Goal: Task Accomplishment & Management: Complete application form

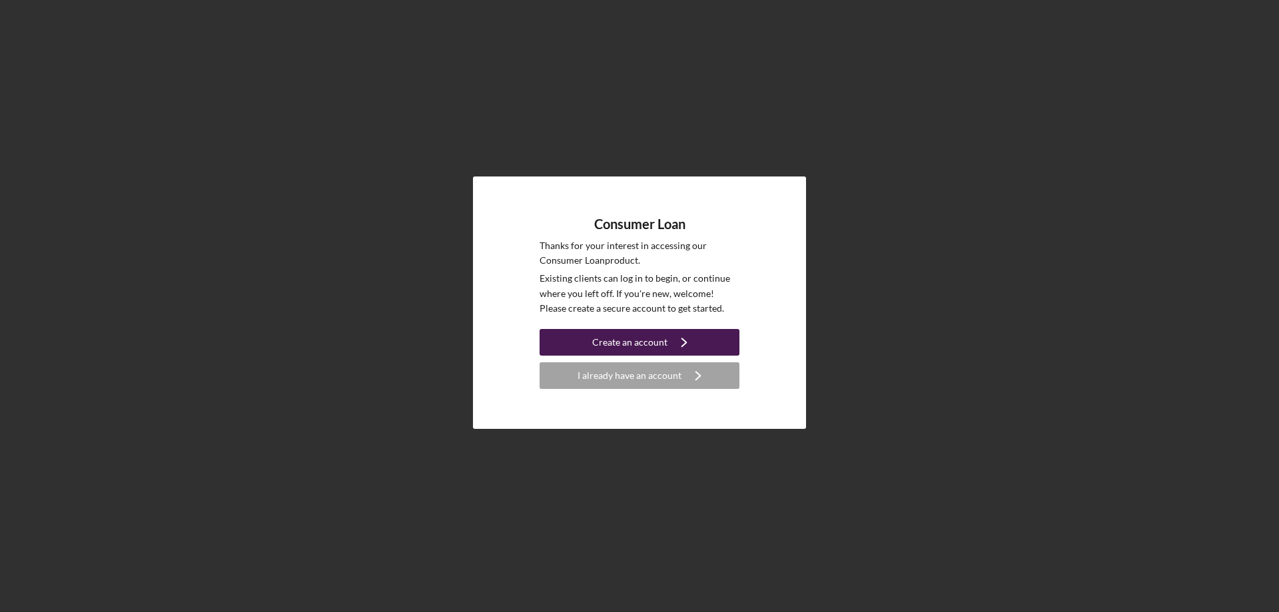
click at [656, 349] on div "Create an account" at bounding box center [629, 342] width 75 height 27
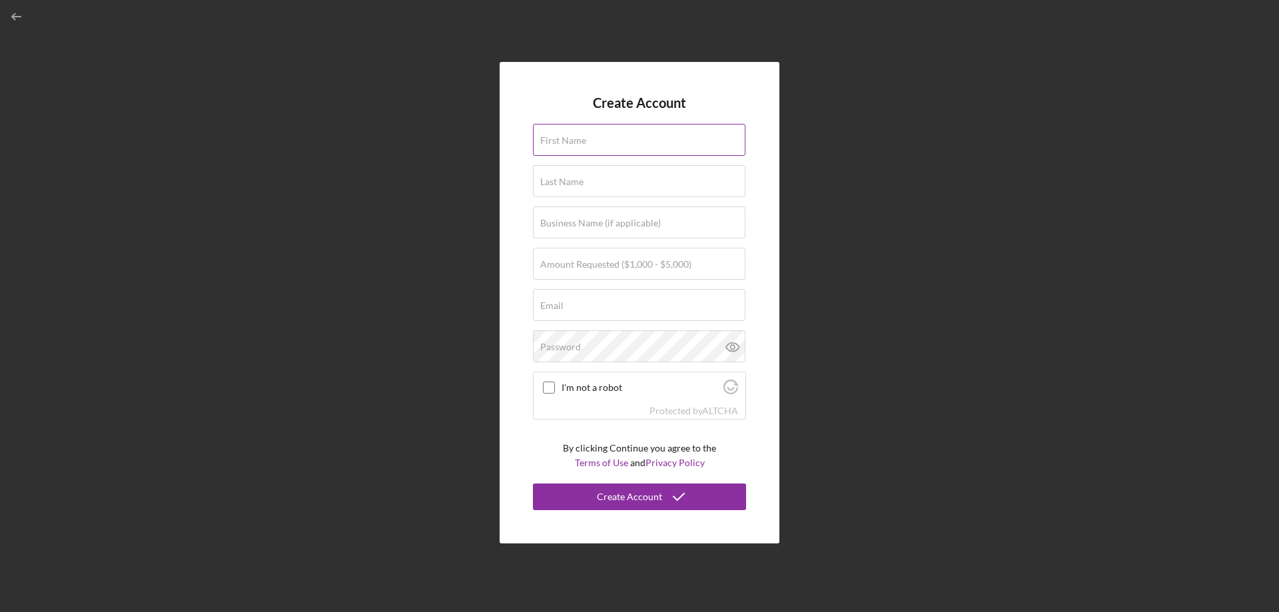
click at [607, 137] on div "First Name" at bounding box center [639, 140] width 213 height 33
type input "[PERSON_NAME]"
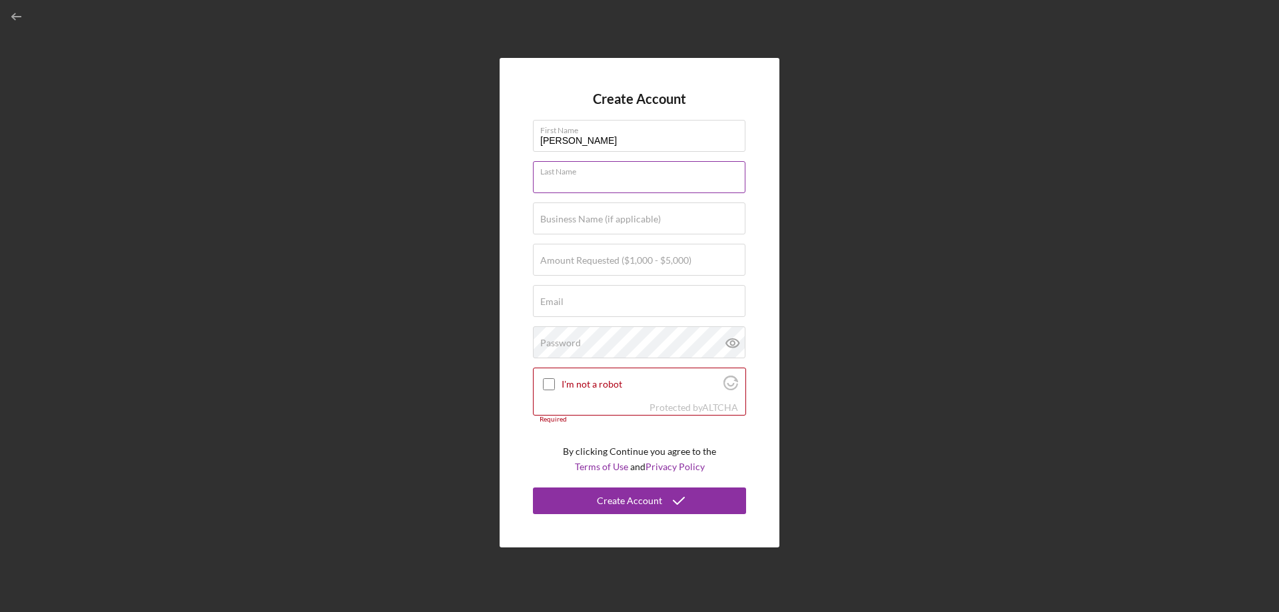
click at [637, 179] on input "Last Name" at bounding box center [639, 177] width 213 height 32
click at [544, 186] on input "[PERSON_NAME]" at bounding box center [639, 177] width 213 height 32
type input "[PERSON_NAME]"
click at [543, 141] on input "[PERSON_NAME]" at bounding box center [639, 136] width 213 height 32
type input "[PERSON_NAME]"
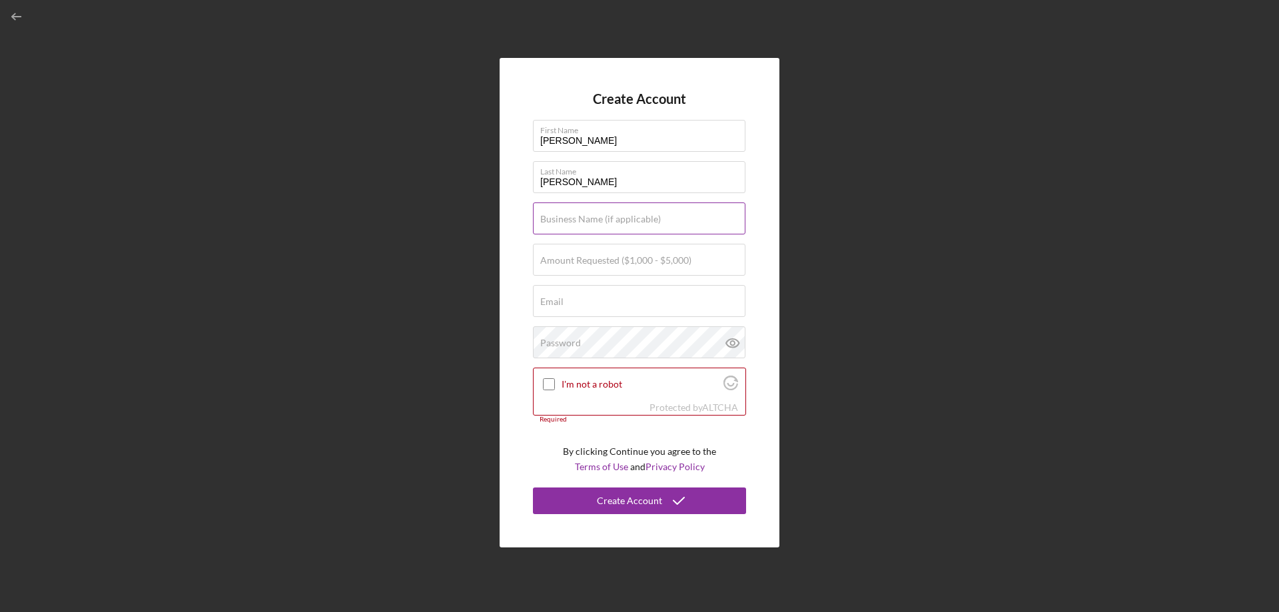
click at [597, 225] on input "Business Name (if applicable)" at bounding box center [639, 219] width 213 height 32
click at [548, 385] on input "I'm not a robot" at bounding box center [549, 384] width 12 height 12
checkbox input "true"
